Goal: Navigation & Orientation: Find specific page/section

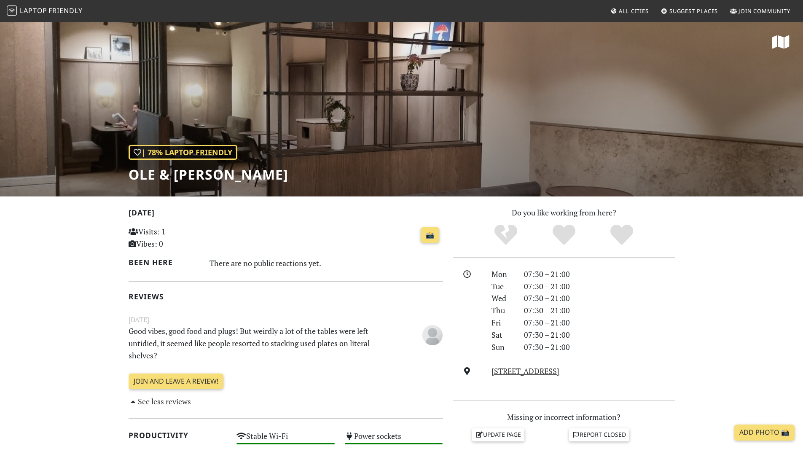
click at [611, 7] on link "All Cities" at bounding box center [629, 10] width 45 height 15
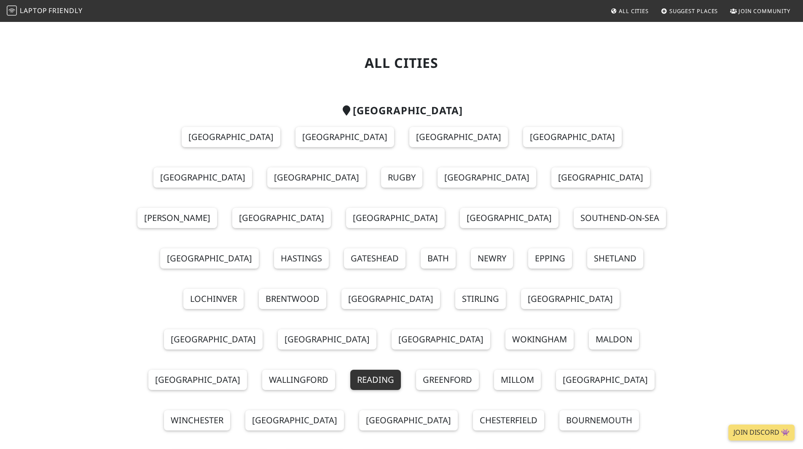
click at [401, 369] on link "Reading" at bounding box center [375, 379] width 51 height 20
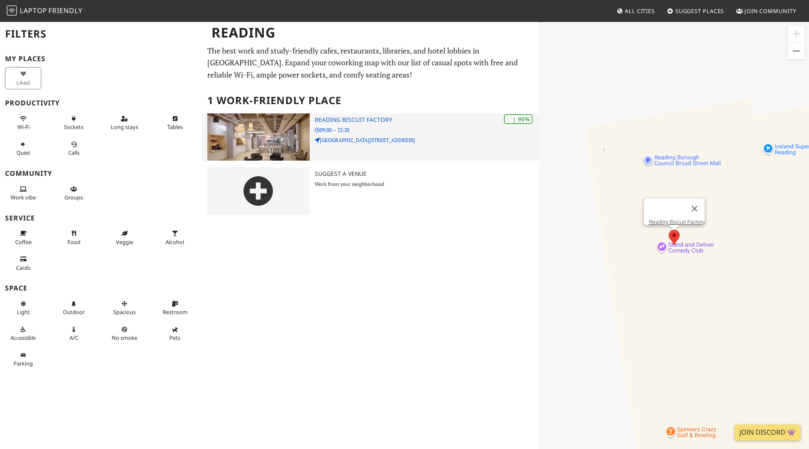
click at [395, 121] on h3 "Reading Biscuit Factory" at bounding box center [427, 119] width 225 height 7
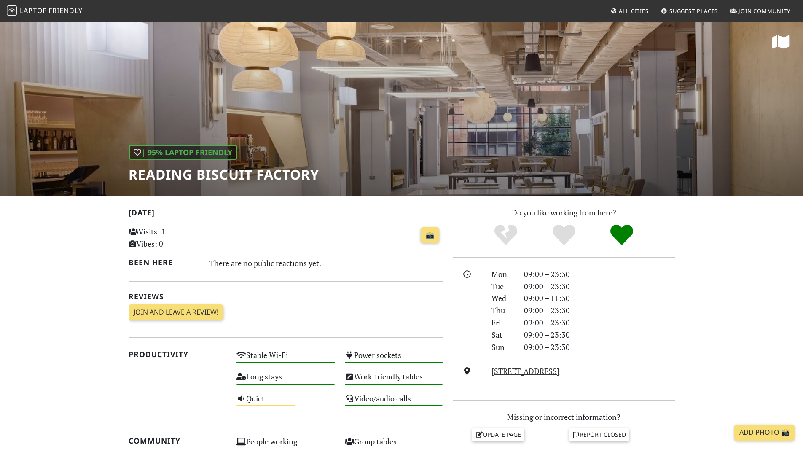
click at [463, 152] on div "| 95% Laptop Friendly Reading Biscuit Factory" at bounding box center [401, 108] width 803 height 175
click at [781, 35] on icon at bounding box center [780, 42] width 17 height 15
